Goal: Task Accomplishment & Management: Use online tool/utility

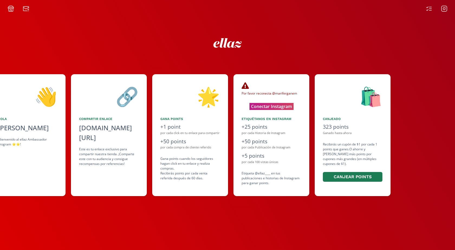
scroll to position [0, 235]
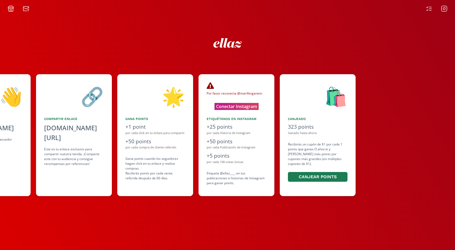
drag, startPoint x: 244, startPoint y: 185, endPoint x: 212, endPoint y: 186, distance: 32.2
click at [212, 186] on div "👋 [PERSON_NAME] ¡Bienvenido al ellaz Ambassador Program ⭐️⭐️! 🔗 Compartir Enlac…" at bounding box center [227, 134] width 455 height 127
click at [248, 106] on button "Conectar Instagram" at bounding box center [236, 106] width 53 height 8
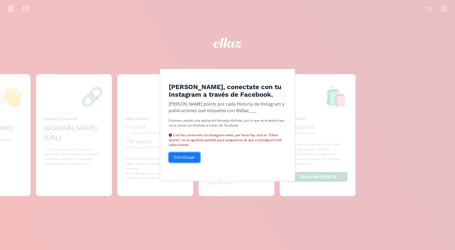
drag, startPoint x: 192, startPoint y: 157, endPoint x: 248, endPoint y: 159, distance: 56.3
click at [248, 159] on form "Continuar" at bounding box center [227, 158] width 117 height 12
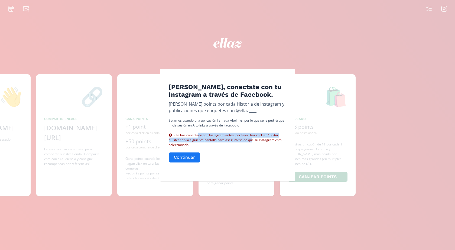
drag, startPoint x: 198, startPoint y: 134, endPoint x: 250, endPoint y: 139, distance: 52.5
click at [250, 139] on div "Si te has conectado con Instagram antes, por favor haz click en "Editar ajustes…" at bounding box center [227, 137] width 117 height 19
copy div "do con Instagram antes, por favor haz click en "Editar ajustes" en la siguiente…"
click at [213, 212] on div "Hola Marifer Ganem, conectate con tu Instagram a través de Facebook. Ganarás po…" at bounding box center [227, 125] width 455 height 250
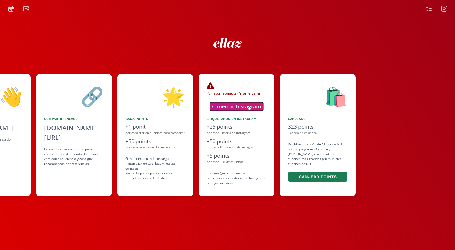
click at [236, 109] on button "Conectar Instagram" at bounding box center [236, 106] width 53 height 8
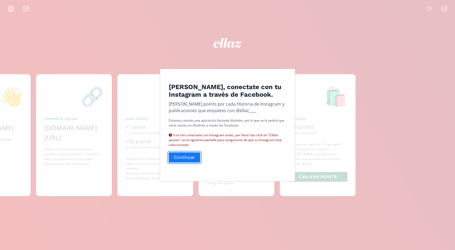
click at [191, 157] on button "Continuar" at bounding box center [184, 158] width 33 height 12
click at [244, 209] on div "Hola Marifer Ganem, conectate con tu Instagram a través de Facebook. Ganarás po…" at bounding box center [227, 125] width 455 height 250
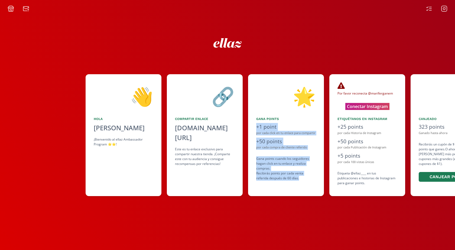
drag, startPoint x: 218, startPoint y: 189, endPoint x: 251, endPoint y: 188, distance: 32.8
click at [251, 188] on div "👋 Hola Marifer Ganem ¡Bienvenido al ellaz Ambassador Program ⭐️⭐️! 🔗 Compartir …" at bounding box center [227, 134] width 455 height 127
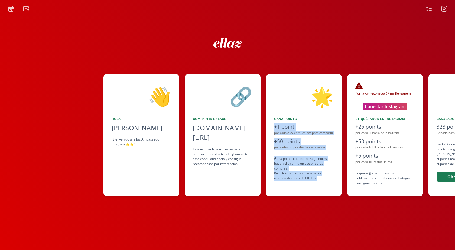
copy div "¡Comparte este con tu audiencia y consigue recompensas por referencias! 🌟 Gana …"
click at [342, 203] on div "👋 Hola Marifer Ganem ¡Bienvenido al ellaz Ambassador Program ⭐️⭐️! 🔗 Compartir …" at bounding box center [227, 131] width 455 height 238
click at [321, 180] on div "Gana points cuando los seguidores hagan click en tu enlace y realiza compras . …" at bounding box center [304, 168] width 60 height 24
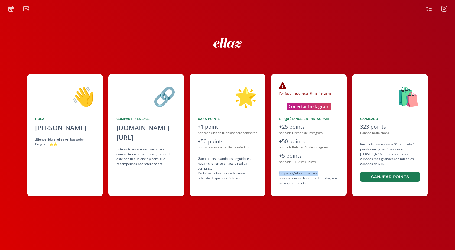
scroll to position [0, 163]
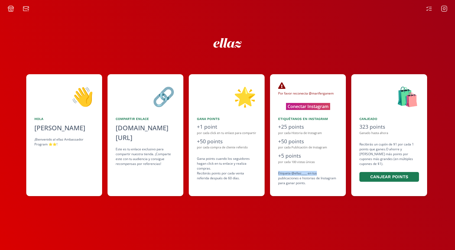
drag, startPoint x: 354, startPoint y: 172, endPoint x: 328, endPoint y: 175, distance: 25.9
click at [328, 175] on div "Por favor reconecta @mariferganem Su Instagram puede desconectarse si han pasad…" at bounding box center [308, 135] width 76 height 122
copy div "Etiqueta @ellaz____ en tus"
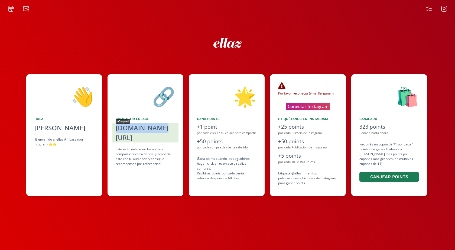
click at [147, 129] on div "[DOMAIN_NAME][URL]" at bounding box center [146, 132] width 60 height 19
copy div "[DOMAIN_NAME][URL]"
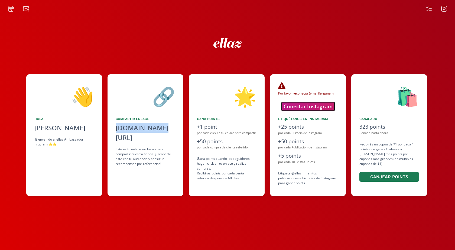
click at [300, 107] on button "Conectar Instagram" at bounding box center [307, 106] width 53 height 8
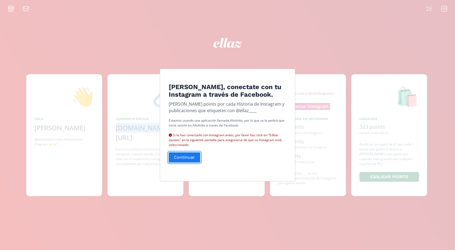
click at [195, 158] on button "Continuar" at bounding box center [184, 158] width 33 height 12
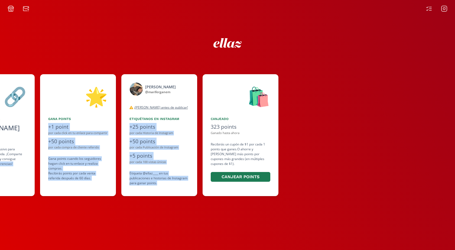
scroll to position [0, 330]
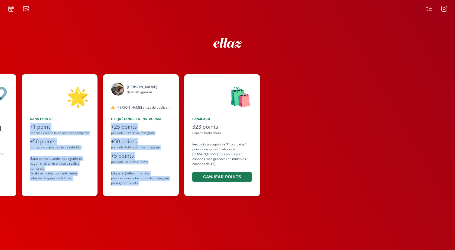
drag, startPoint x: 275, startPoint y: 191, endPoint x: 139, endPoint y: 195, distance: 135.9
click at [139, 195] on div "👋 [PERSON_NAME] ¡Bienvenido al ellaz Ambassador Program ⭐️⭐️! 🔗 Compartir Enlac…" at bounding box center [227, 134] width 455 height 127
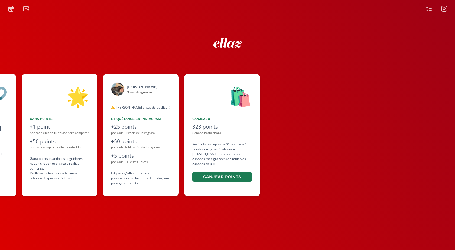
click at [299, 158] on div at bounding box center [359, 135] width 189 height 122
click at [225, 174] on button "Canjear points" at bounding box center [221, 177] width 60 height 12
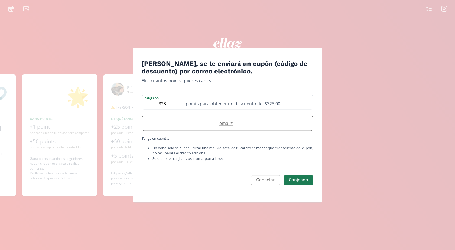
click at [228, 124] on label "email *" at bounding box center [225, 123] width 166 height 6
type input "[EMAIL_ADDRESS][DOMAIN_NAME]"
click at [291, 180] on button "Canjeado" at bounding box center [298, 180] width 31 height 12
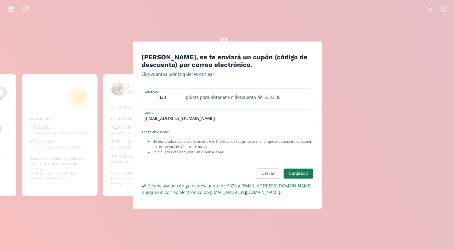
click at [338, 74] on div "[PERSON_NAME], se te enviará un cupón (código de descuento) por correo electrón…" at bounding box center [227, 125] width 455 height 250
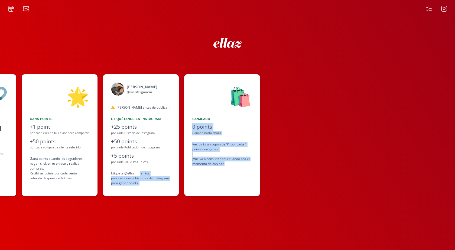
drag, startPoint x: 154, startPoint y: 172, endPoint x: 298, endPoint y: 171, distance: 144.0
click at [298, 171] on div "👋 [PERSON_NAME] ¡Bienvenido al ellaz Ambassador Program ⭐️⭐️! 🔗 Compartir Enlac…" at bounding box center [227, 134] width 455 height 127
click at [141, 238] on div "👋 [PERSON_NAME] ¡Bienvenido al ellaz Ambassador Program ⭐️⭐️! 🔗 Compartir Enlac…" at bounding box center [227, 131] width 455 height 238
click at [128, 209] on div "👋 [PERSON_NAME] ¡Bienvenido al ellaz Ambassador Program ⭐️⭐️! 🔗 Compartir Enlac…" at bounding box center [227, 131] width 455 height 238
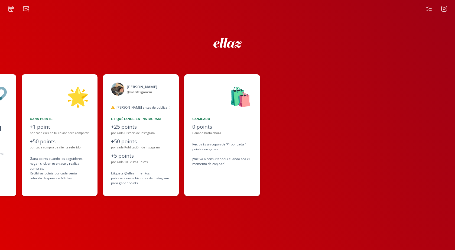
scroll to position [0, 27]
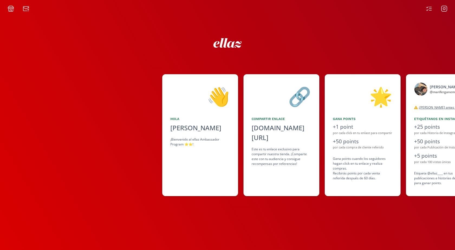
click at [294, 185] on div "👋 [PERSON_NAME] ¡Bienvenido al ellaz Ambassador Program ⭐️⭐️! 🔗 Compartir Enlac…" at bounding box center [227, 134] width 455 height 127
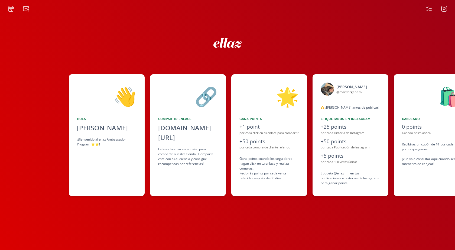
scroll to position [0, 330]
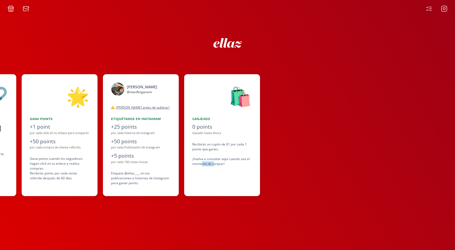
drag, startPoint x: 338, startPoint y: 186, endPoint x: 203, endPoint y: 193, distance: 135.2
click at [203, 193] on div "👋 [PERSON_NAME] ¡Bienvenido al ellaz Ambassador Program ⭐️⭐️! 🔗 Compartir Enlac…" at bounding box center [227, 134] width 455 height 127
copy div "nto de c"
